Goal: Navigation & Orientation: Go to known website

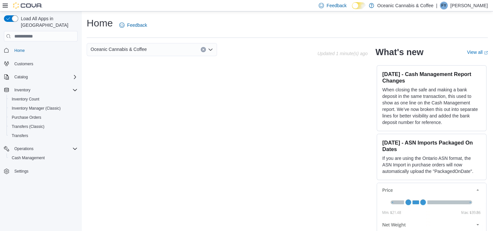
click at [478, 6] on p "[PERSON_NAME]" at bounding box center [468, 6] width 37 height 8
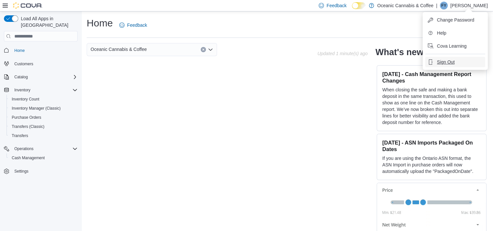
click at [460, 59] on button "Sign Out" at bounding box center [455, 62] width 60 height 10
